Goal: Information Seeking & Learning: Learn about a topic

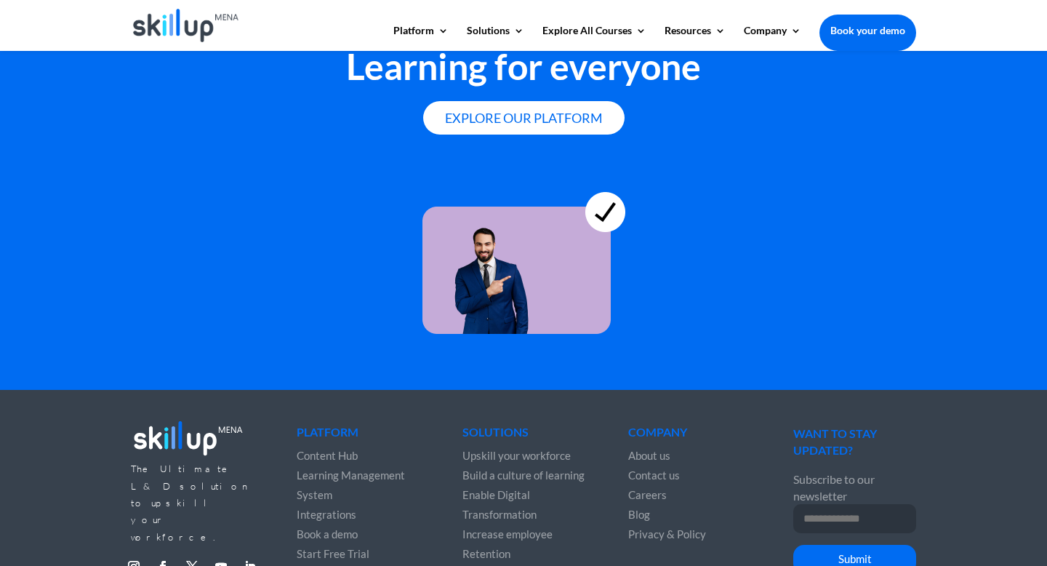
scroll to position [4029, 0]
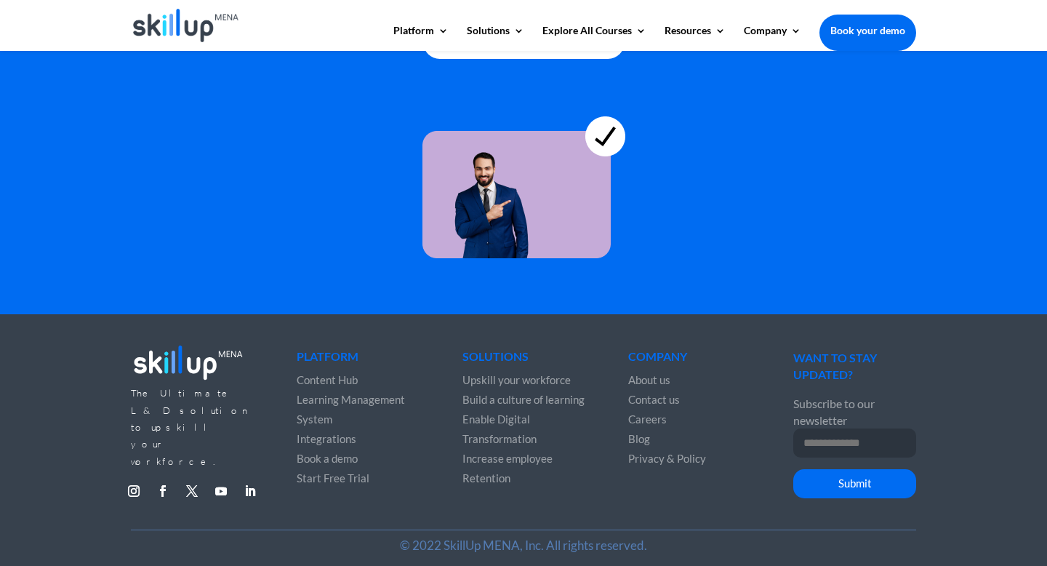
click at [654, 416] on span "Careers" at bounding box center [647, 418] width 39 height 13
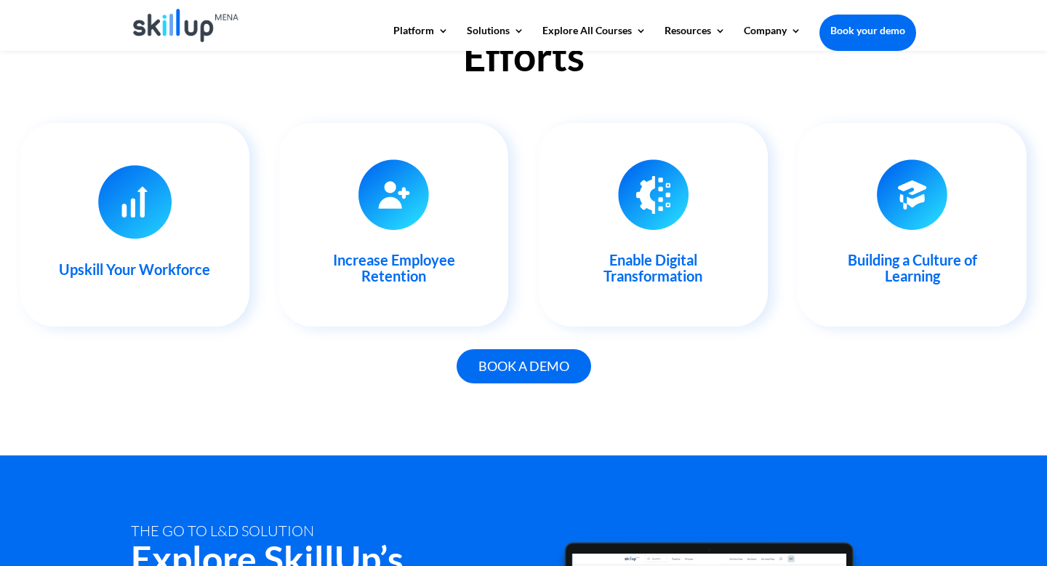
scroll to position [1525, 0]
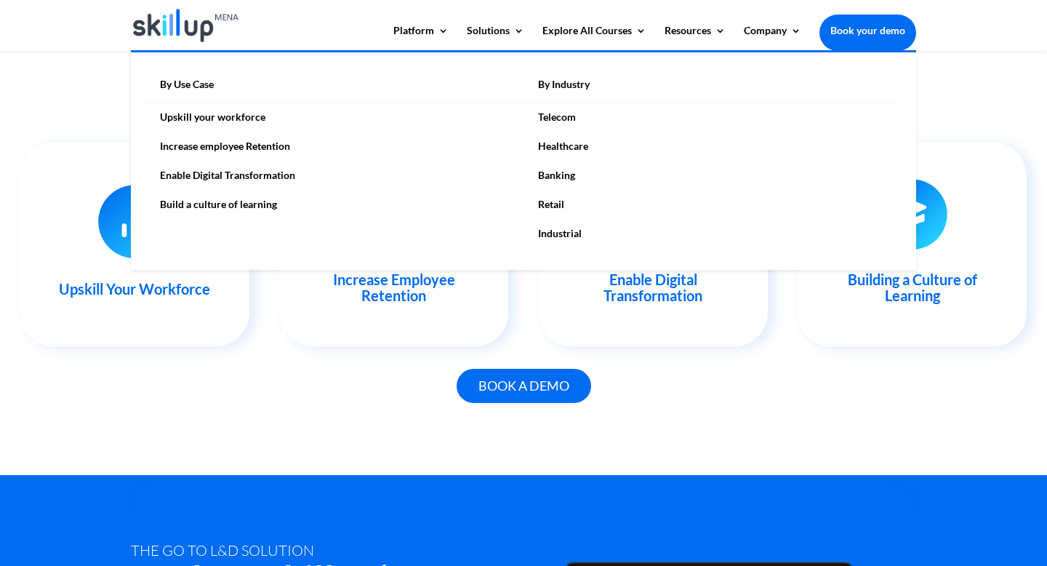
click at [237, 115] on link "Upskill your workforce" at bounding box center [334, 117] width 378 height 29
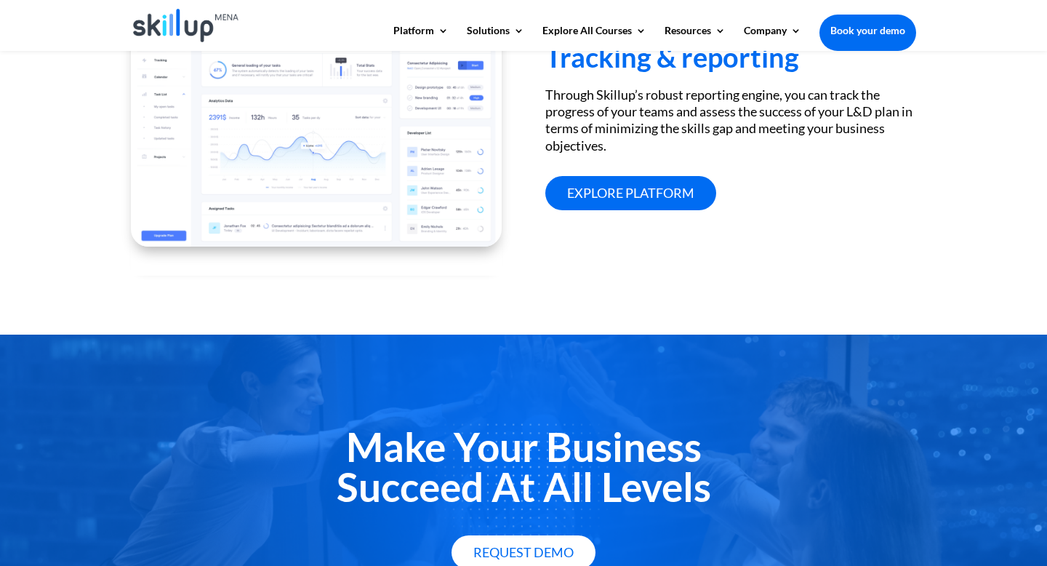
scroll to position [2051, 0]
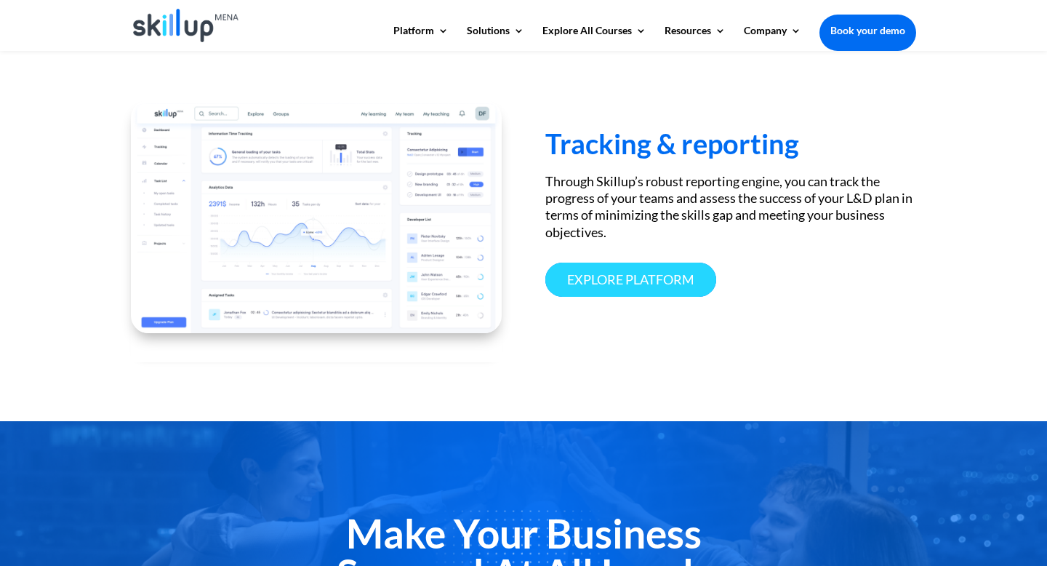
click at [609, 291] on link "Explore platform" at bounding box center [630, 280] width 171 height 34
